Goal: Transaction & Acquisition: Register for event/course

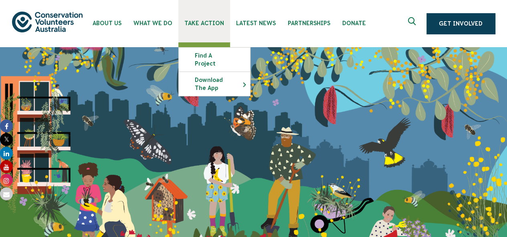
click at [207, 25] on span "Take Action" at bounding box center [204, 23] width 40 height 6
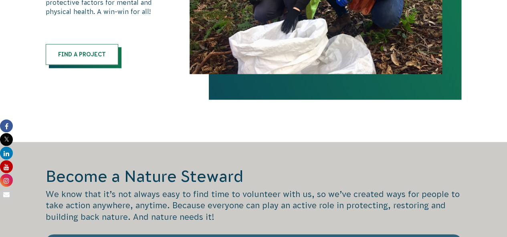
scroll to position [547, 0]
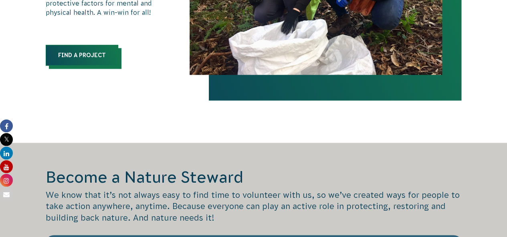
click at [71, 53] on link "Find a Project" at bounding box center [82, 55] width 72 height 21
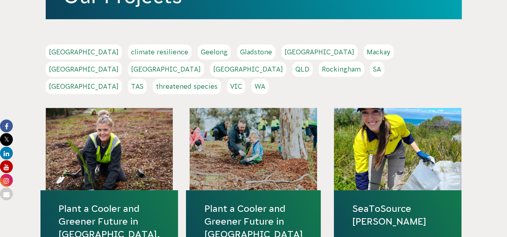
scroll to position [171, 0]
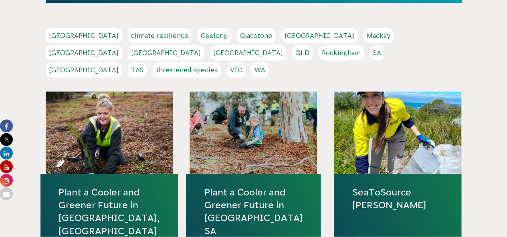
click at [245, 62] on link "VIC" at bounding box center [236, 69] width 18 height 15
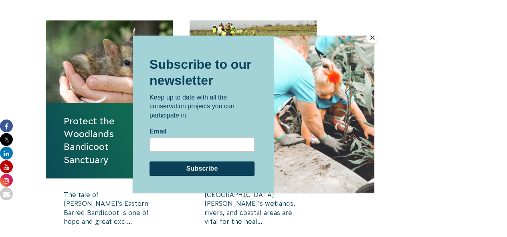
scroll to position [275, 0]
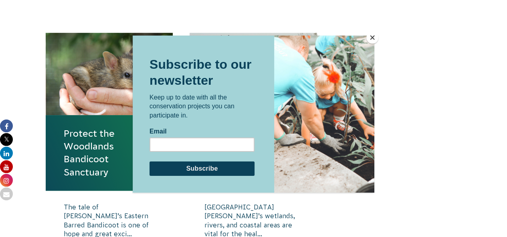
click at [366, 36] on button "Close" at bounding box center [372, 38] width 12 height 12
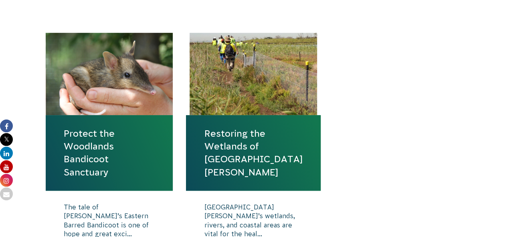
scroll to position [365, 0]
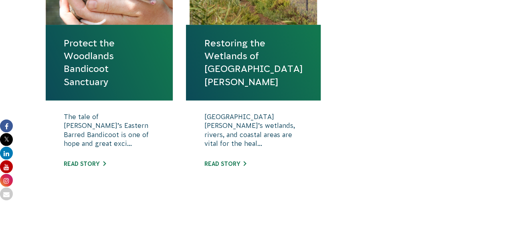
click at [101, 160] on div "The tale of Victoria’s Eastern Barred Bandicoot is one of hope and great exci..…" at bounding box center [109, 147] width 127 height 92
click at [86, 163] on link "Read story" at bounding box center [85, 164] width 42 height 6
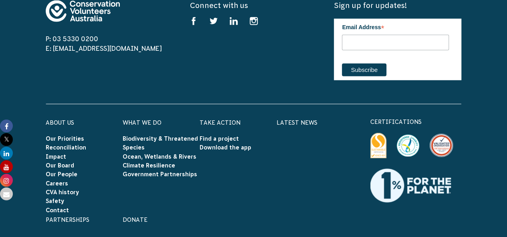
scroll to position [2442, 0]
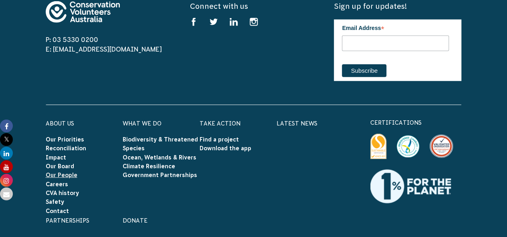
click at [60, 172] on link "Our People" at bounding box center [62, 175] width 32 height 6
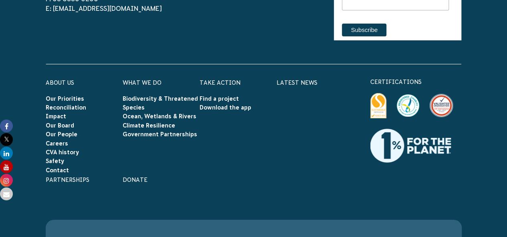
scroll to position [1403, 0]
